Goal: Communication & Community: Ask a question

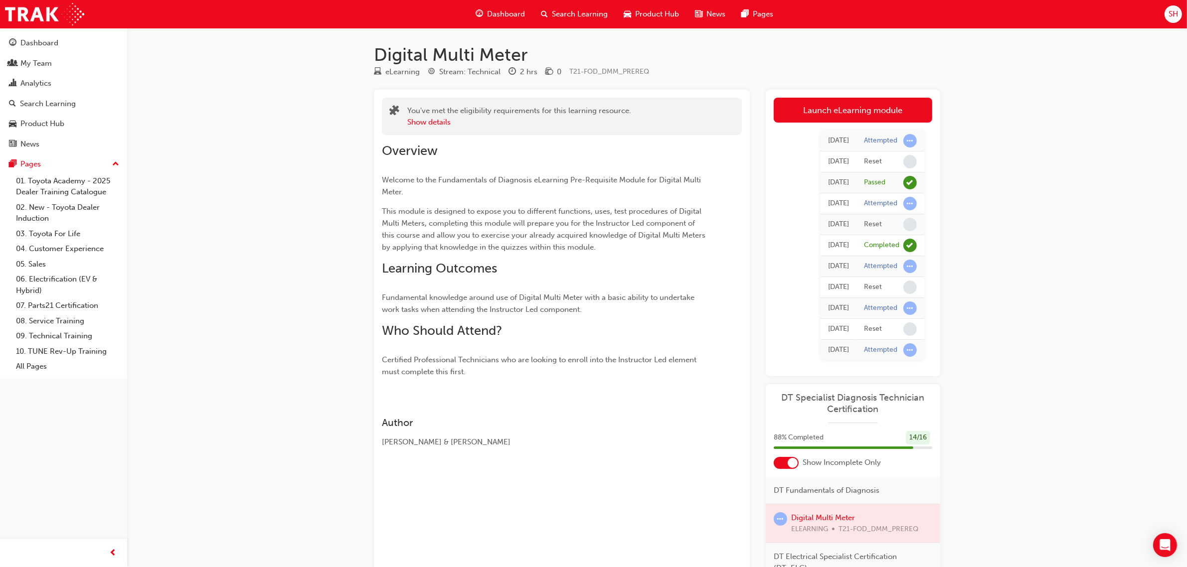
click at [497, 13] on span "Dashboard" at bounding box center [506, 13] width 38 height 11
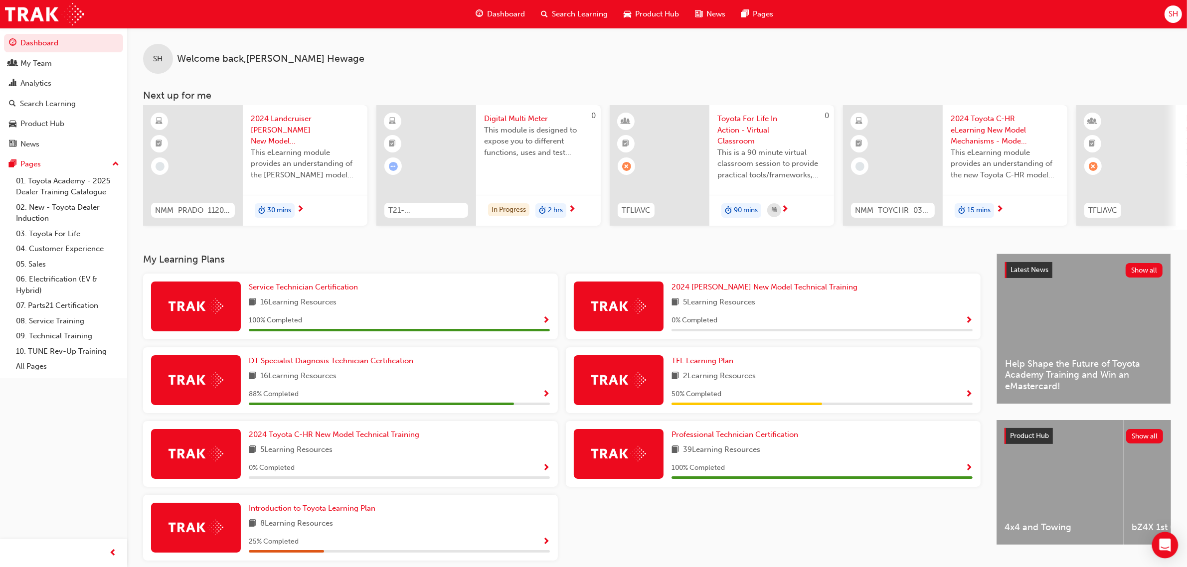
click at [1173, 556] on div "Open Intercom Messenger" at bounding box center [1165, 545] width 26 height 26
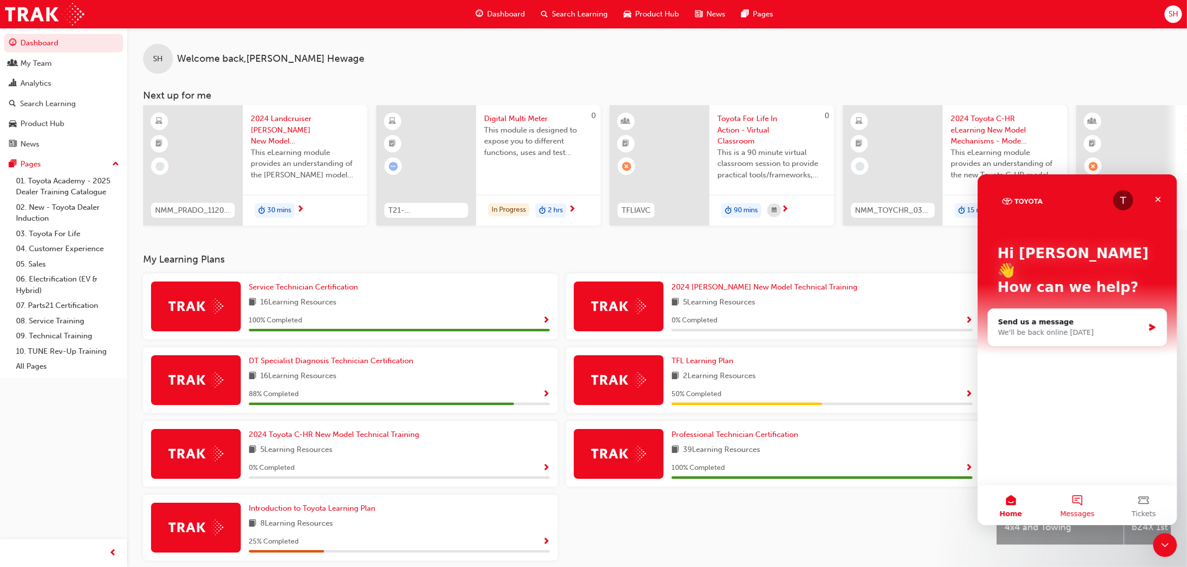
click at [1079, 500] on button "Messages" at bounding box center [1076, 505] width 66 height 40
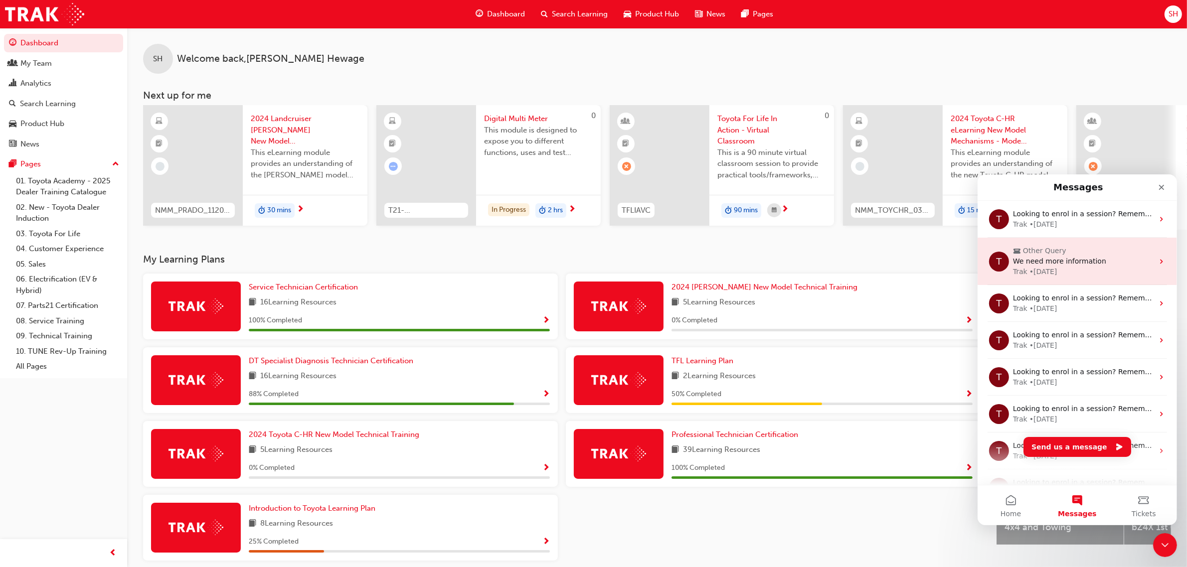
click at [1061, 257] on span "We need more information" at bounding box center [1059, 261] width 93 height 8
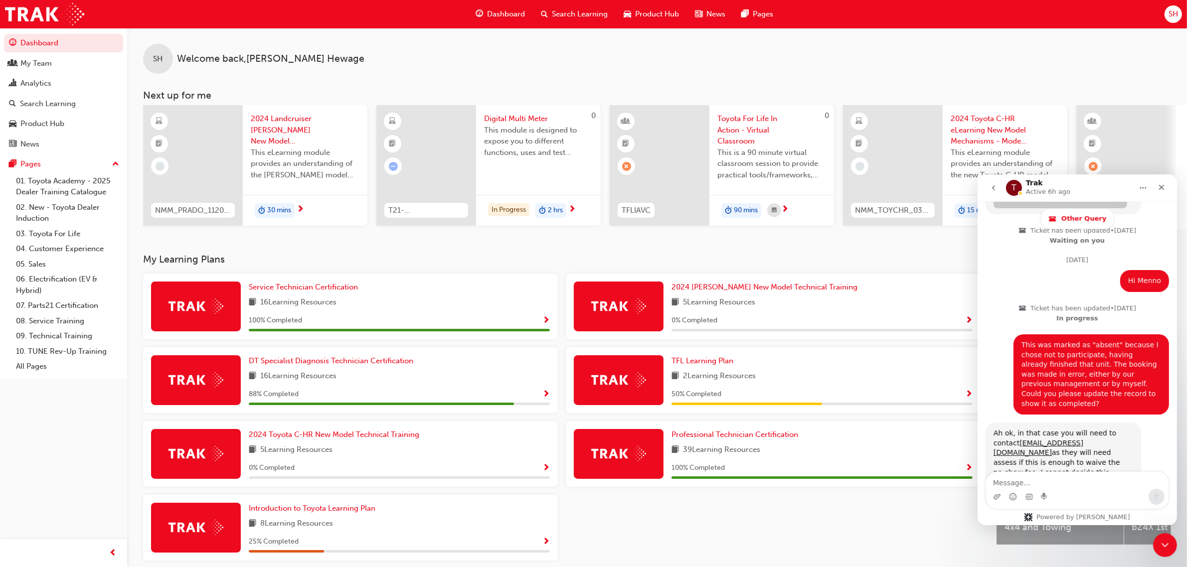
scroll to position [931, 0]
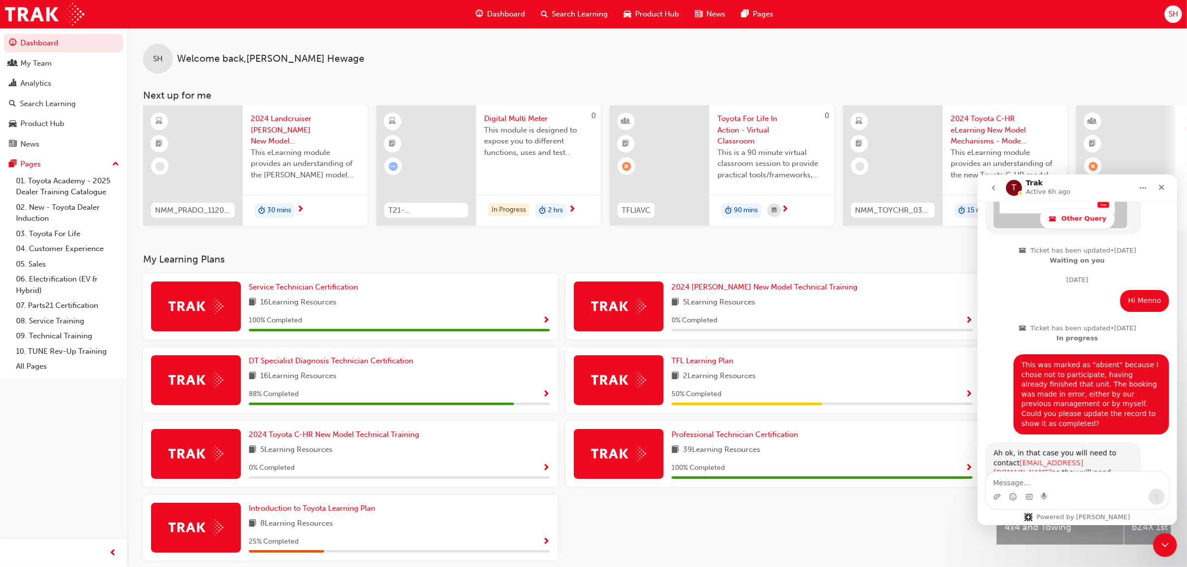
click at [1021, 459] on link "[EMAIL_ADDRESS][DOMAIN_NAME]" at bounding box center [1038, 468] width 90 height 18
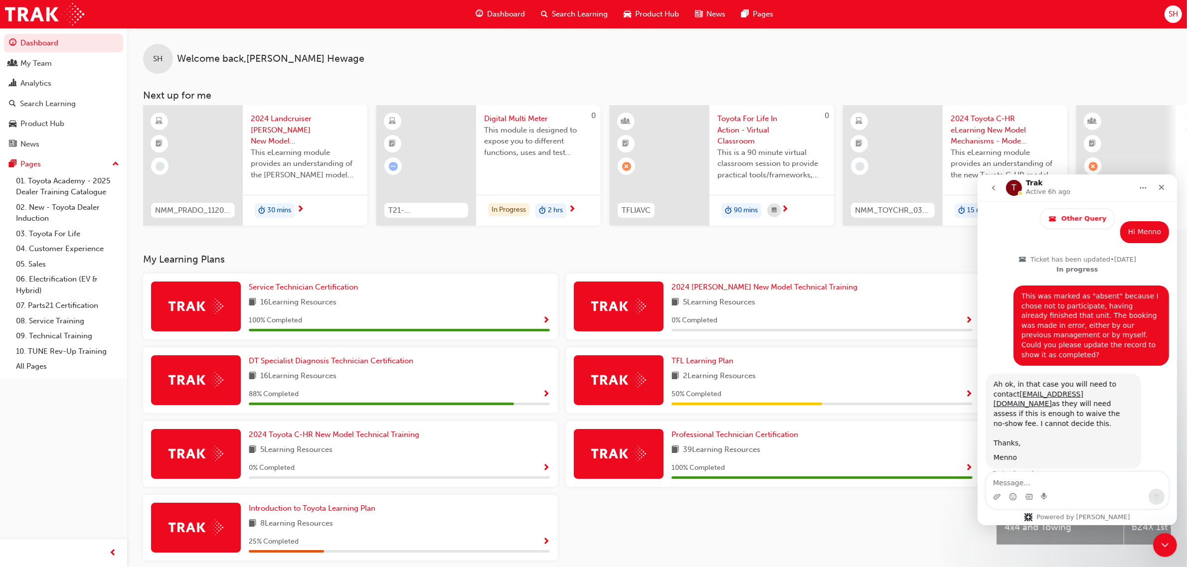
scroll to position [1004, 0]
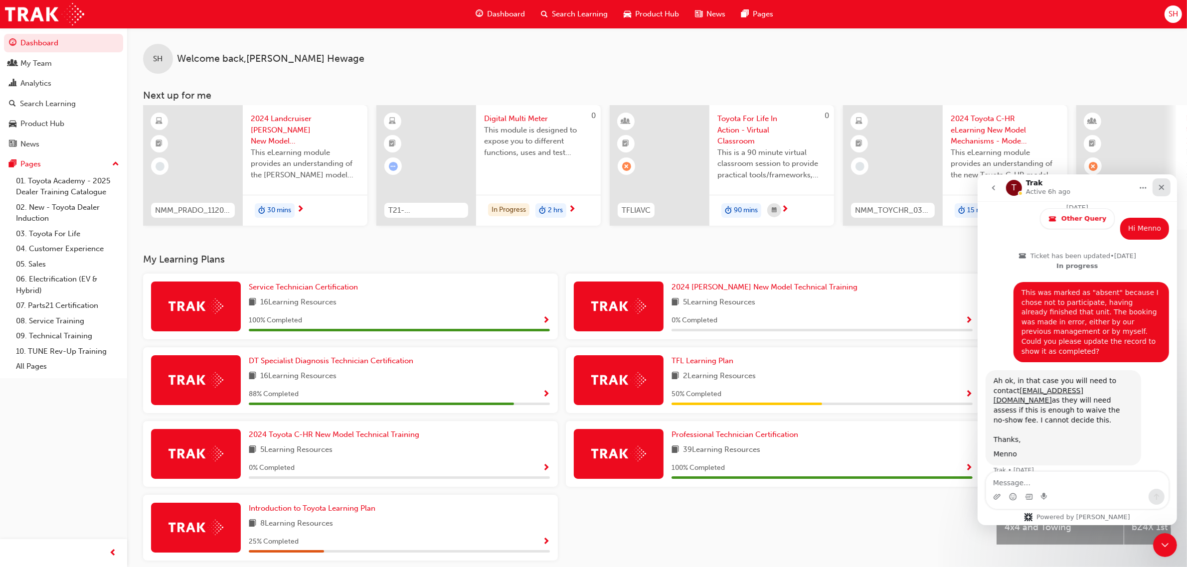
click at [1157, 186] on icon "Close" at bounding box center [1161, 187] width 8 height 8
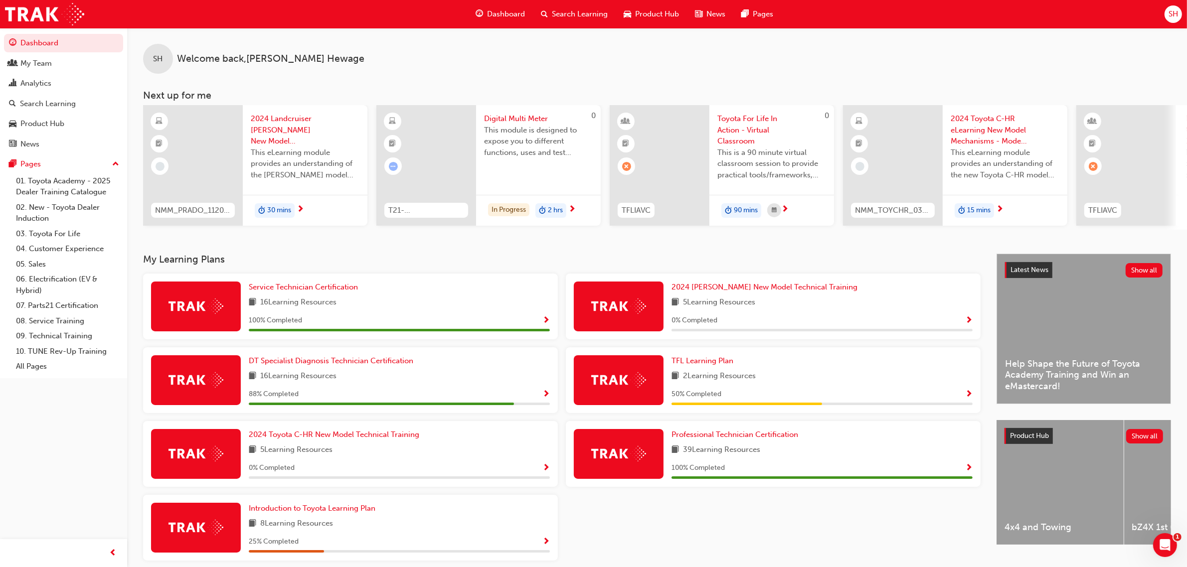
scroll to position [994, 0]
click at [1173, 20] on div "SH" at bounding box center [1173, 13] width 17 height 17
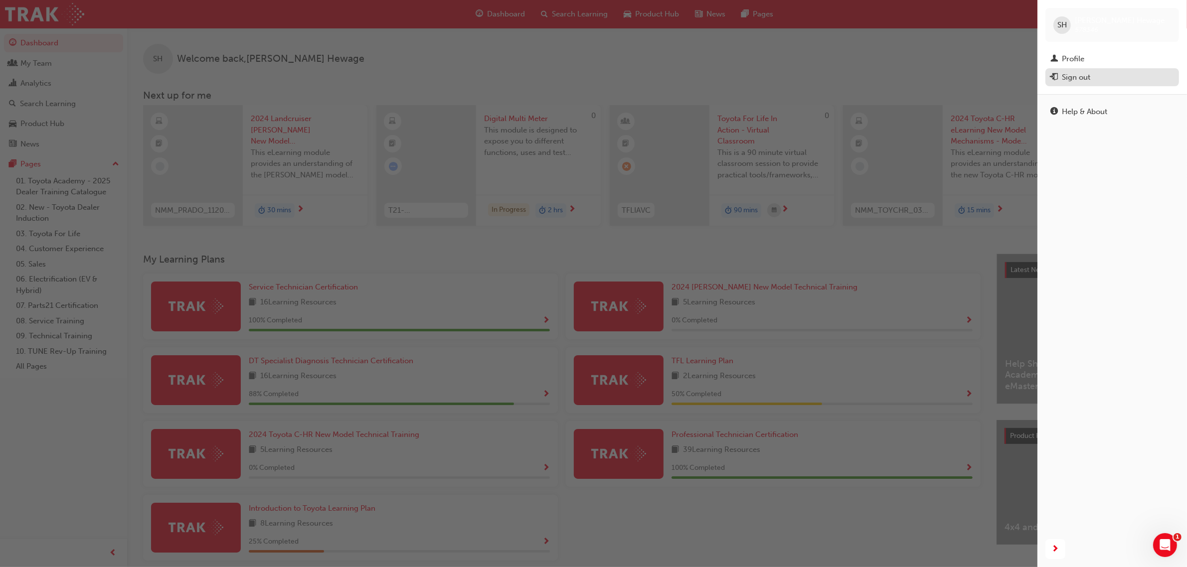
click at [1085, 78] on div "Sign out" at bounding box center [1076, 77] width 28 height 11
